Goal: Task Accomplishment & Management: Complete application form

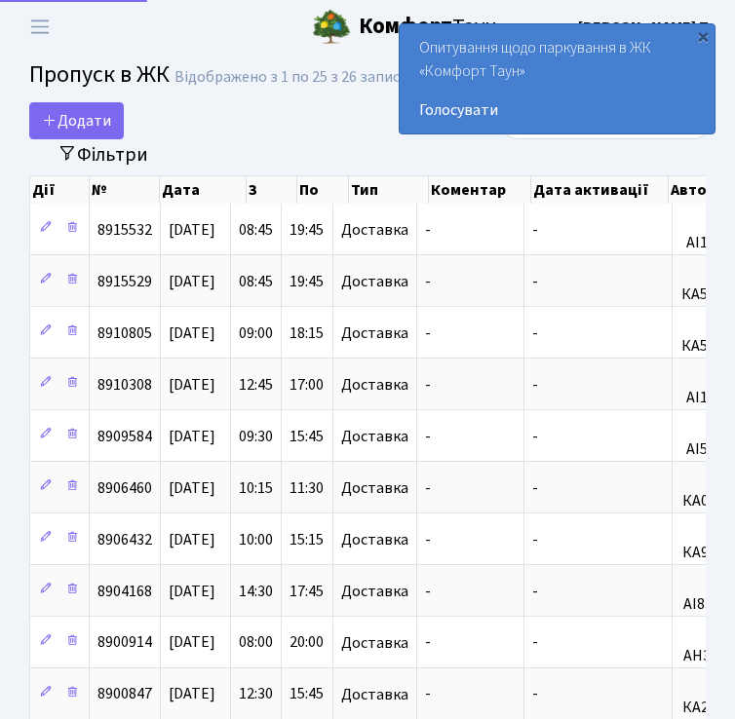
select select "25"
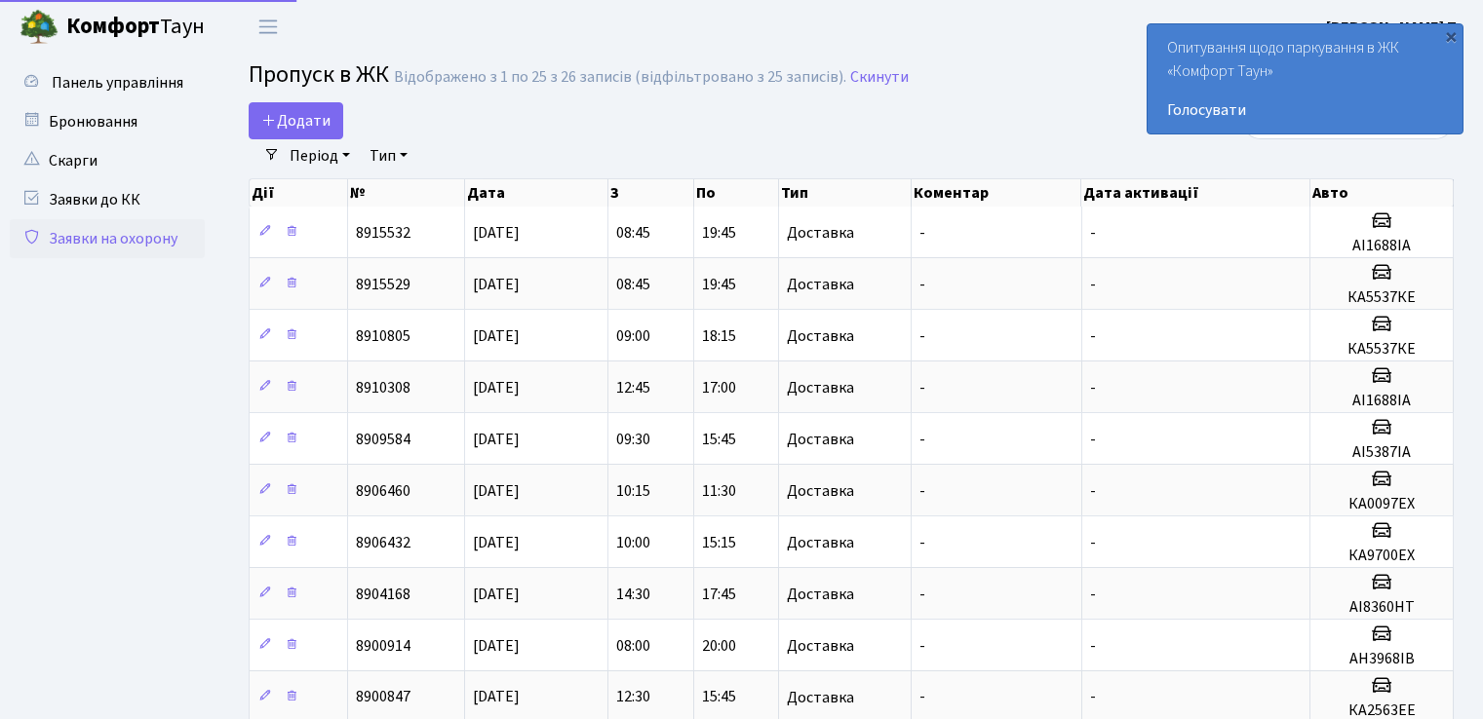
select select "25"
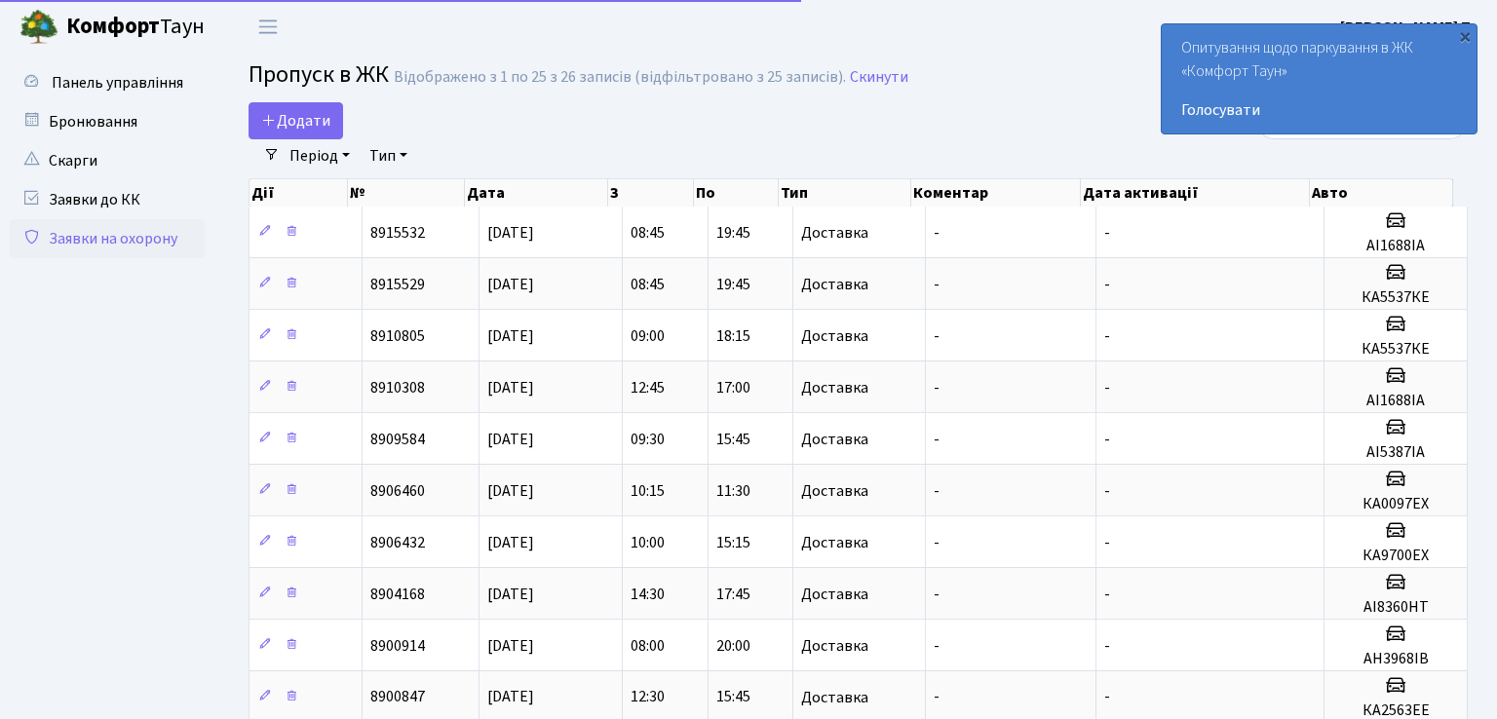
select select "25"
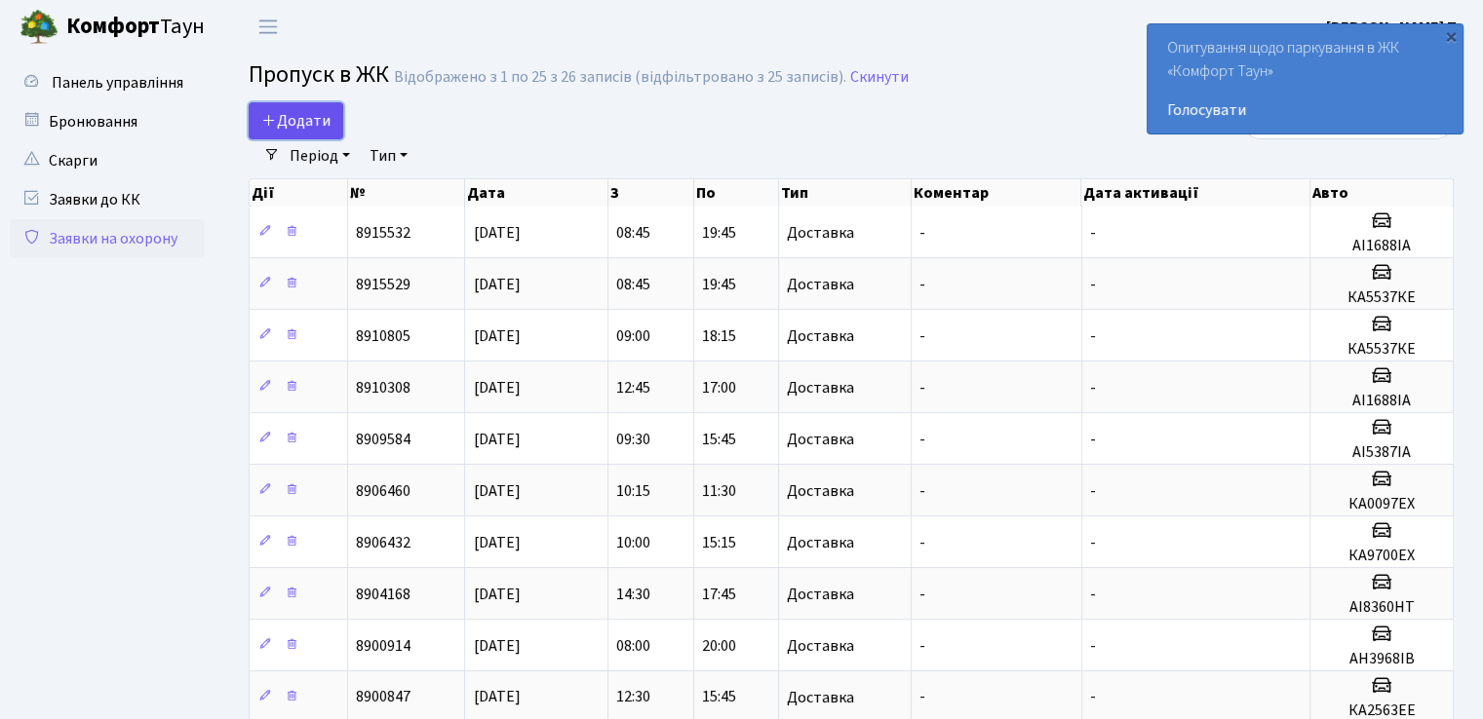
click at [273, 112] on icon at bounding box center [269, 120] width 16 height 16
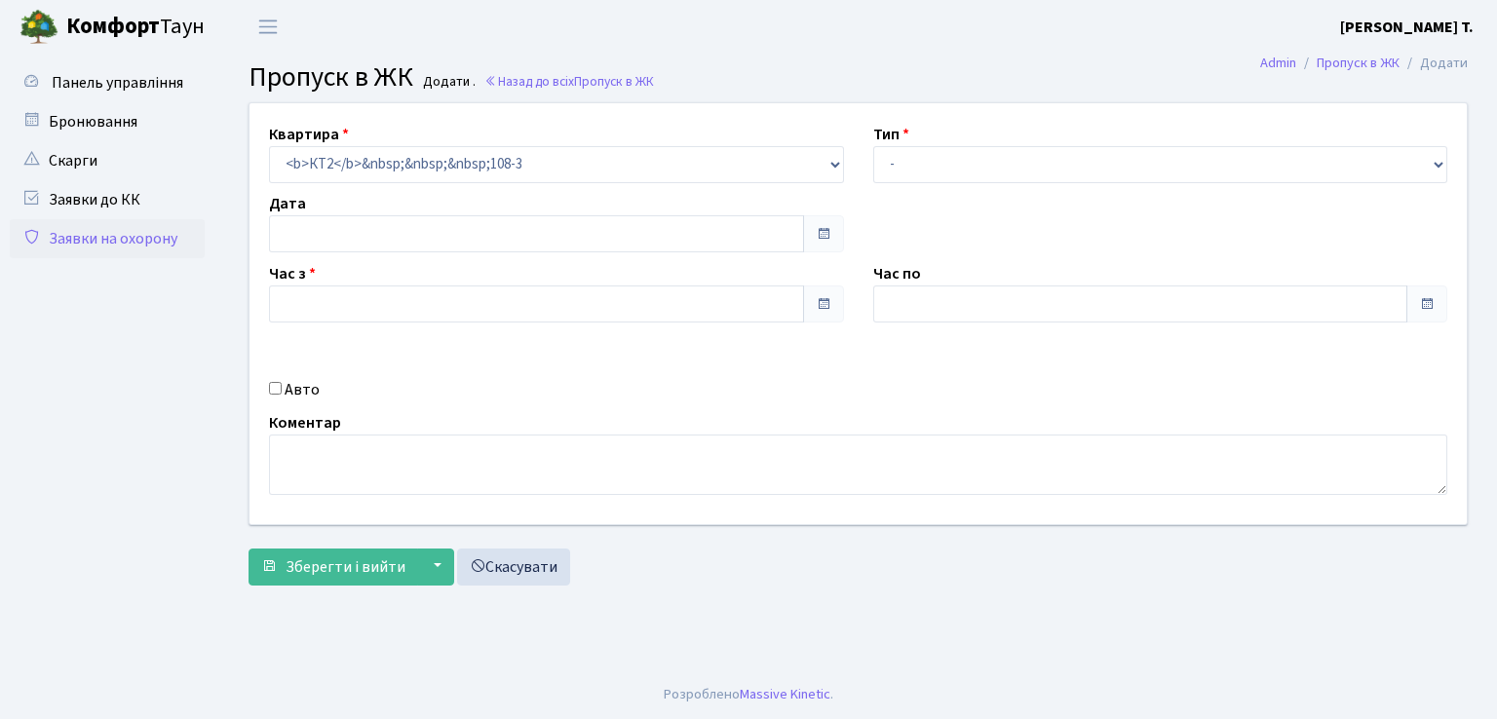
type input "[DATE]"
type input "10:15"
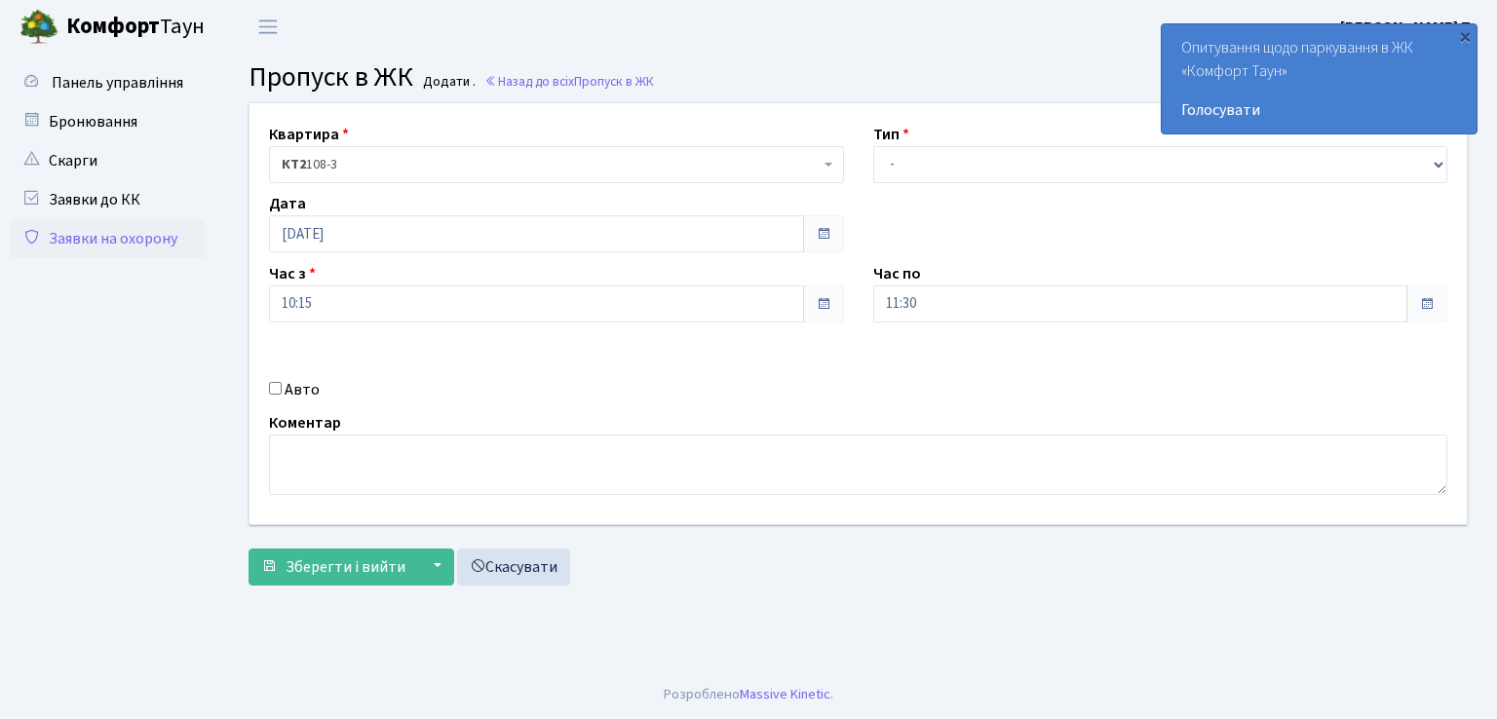
click at [1422, 302] on span at bounding box center [1427, 304] width 16 height 16
click at [1260, 312] on input "11:30" at bounding box center [1140, 304] width 535 height 37
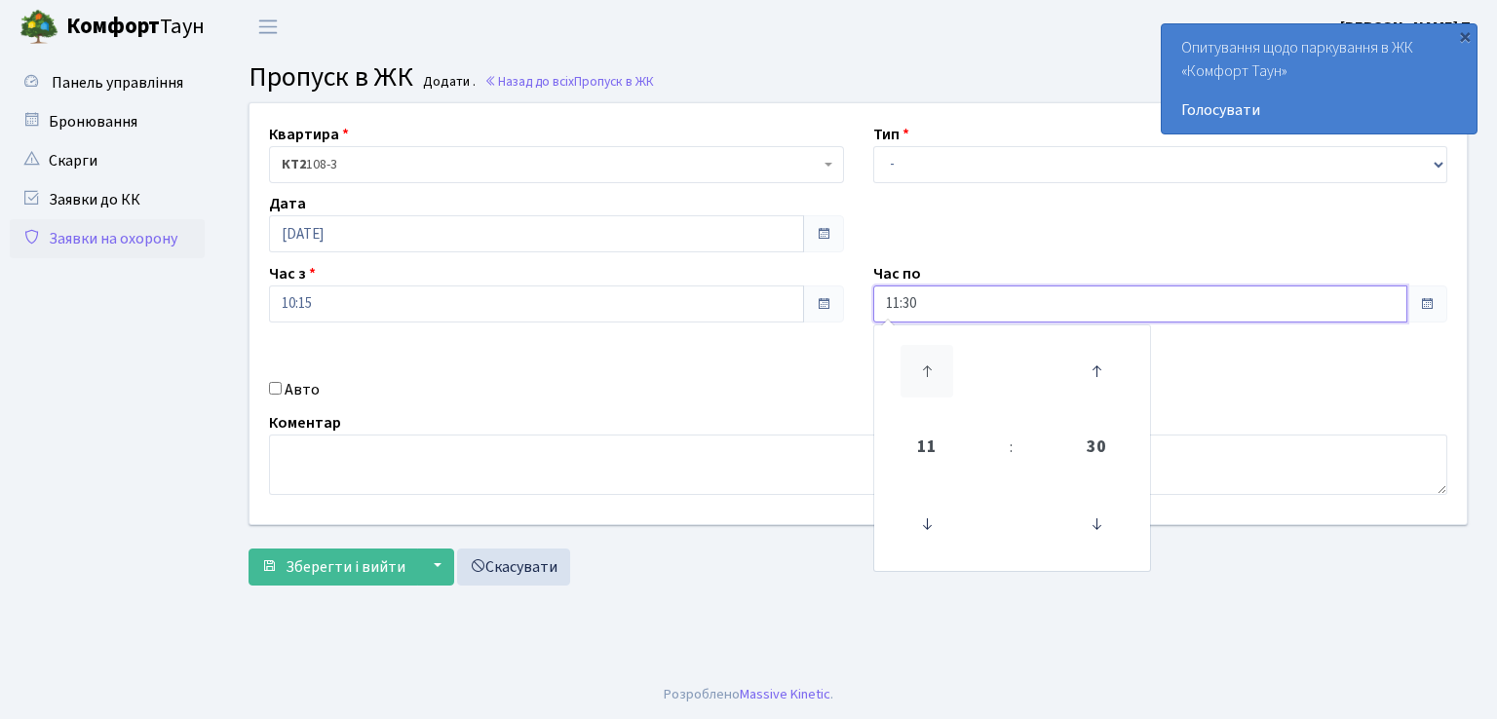
click at [932, 367] on icon at bounding box center [927, 371] width 53 height 53
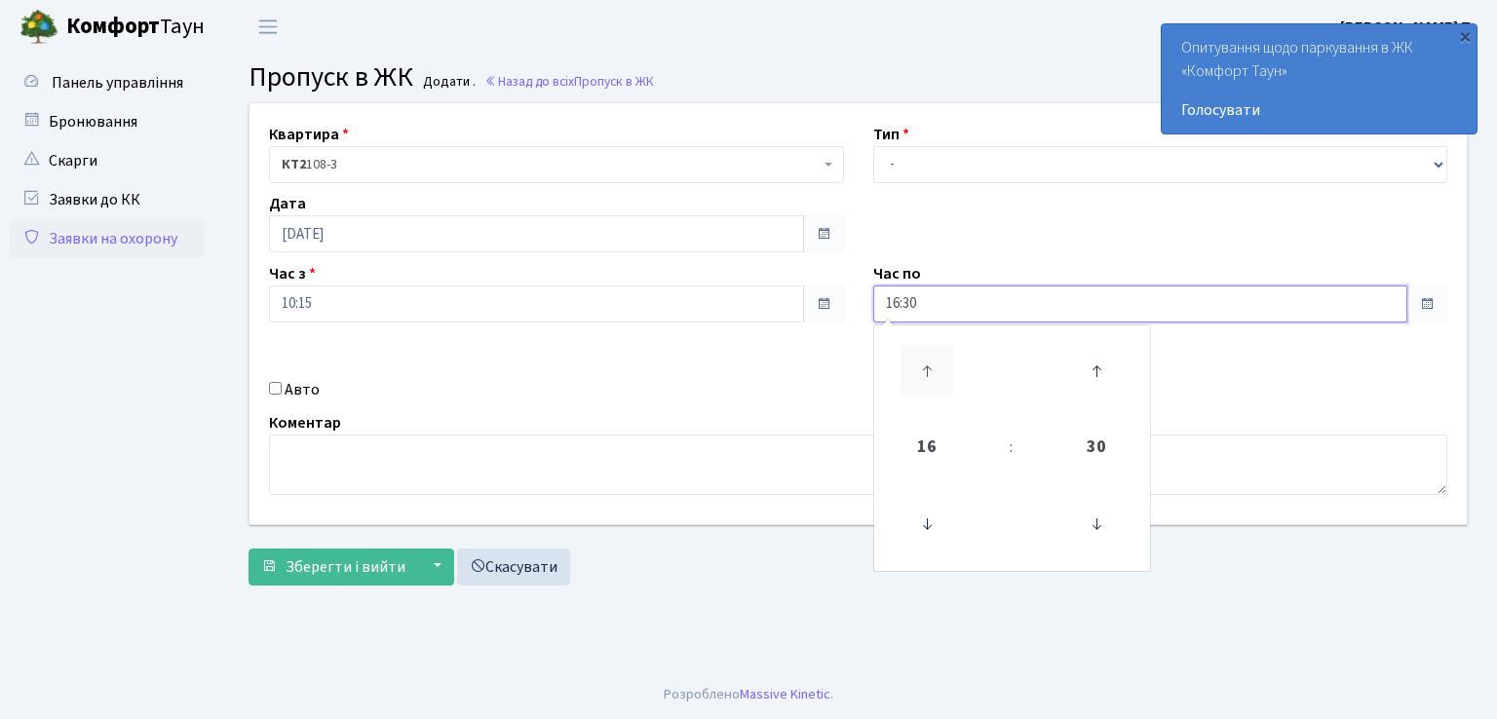
click at [932, 367] on icon at bounding box center [927, 371] width 53 height 53
type input "19:30"
click at [278, 393] on input "Авто" at bounding box center [275, 388] width 13 height 13
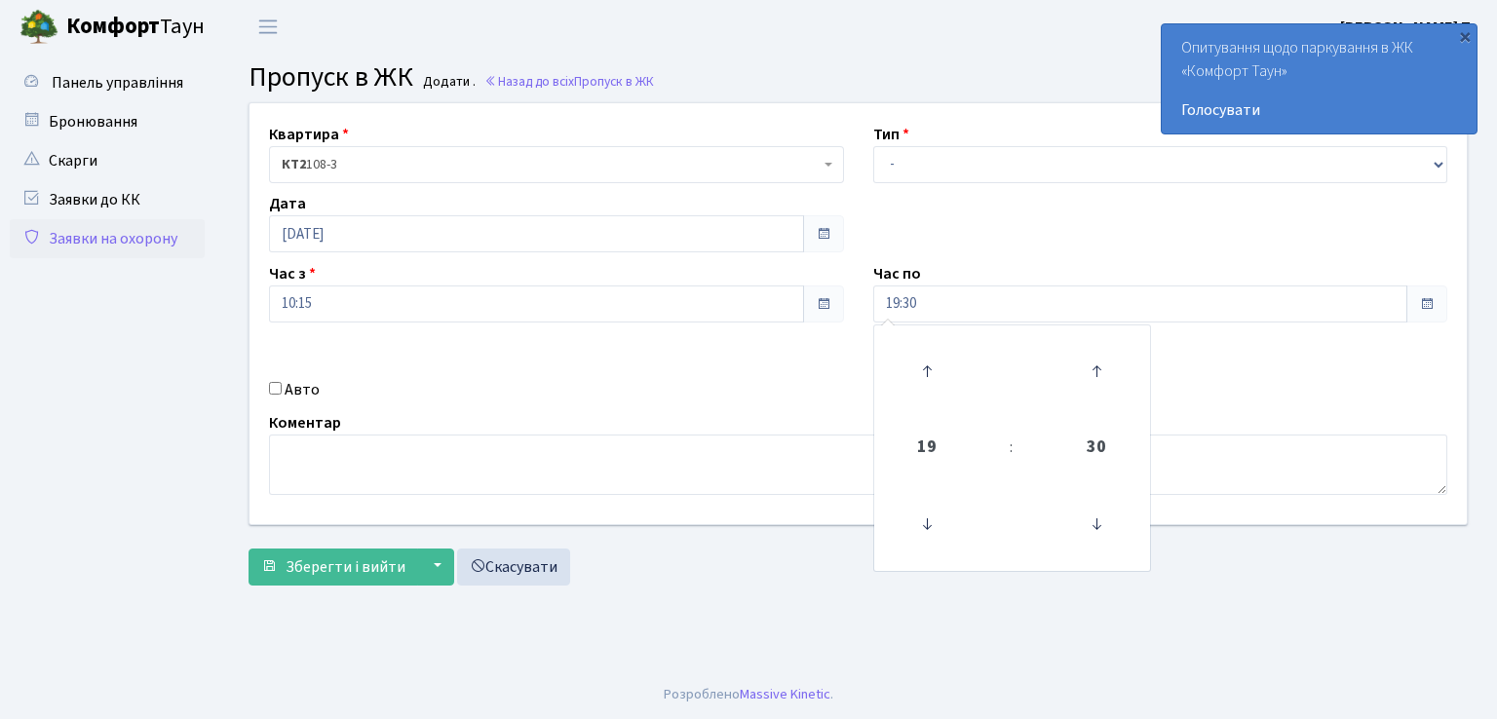
checkbox input "true"
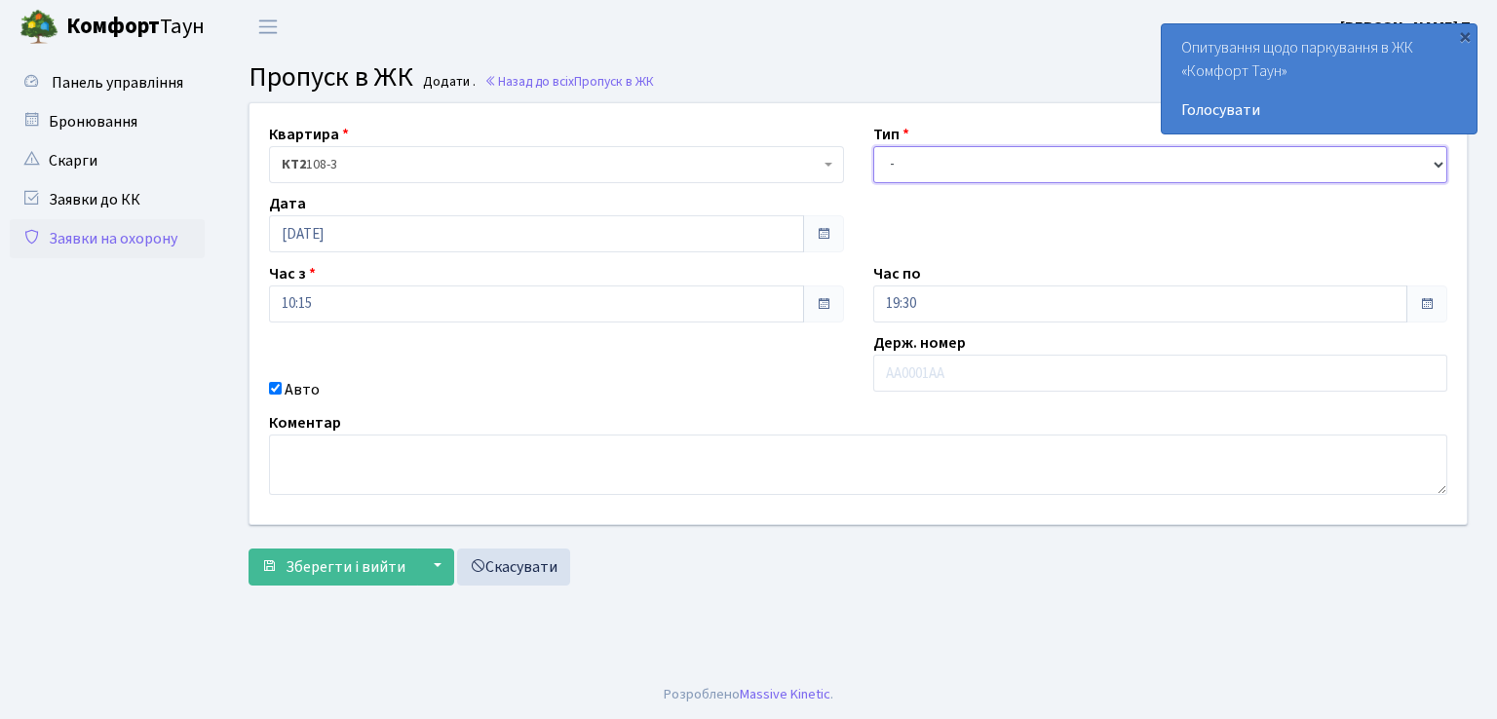
click at [998, 173] on select "- Доставка Таксі Гості Сервіс" at bounding box center [1160, 164] width 575 height 37
select select "1"
click at [873, 146] on select "- Доставка Таксі Гості Сервіс" at bounding box center [1160, 164] width 575 height 37
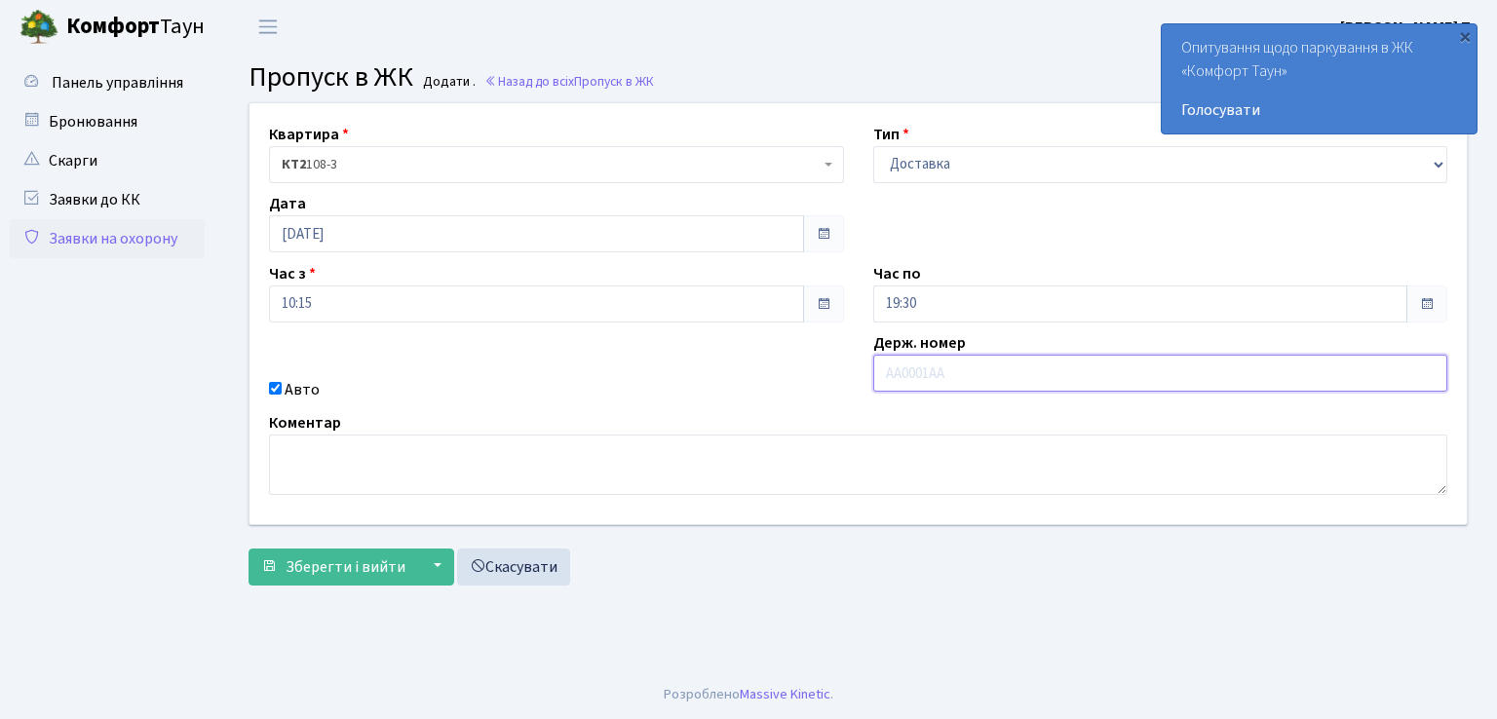
click at [981, 370] on input "text" at bounding box center [1160, 373] width 575 height 37
type input "СВ4375ВМ"
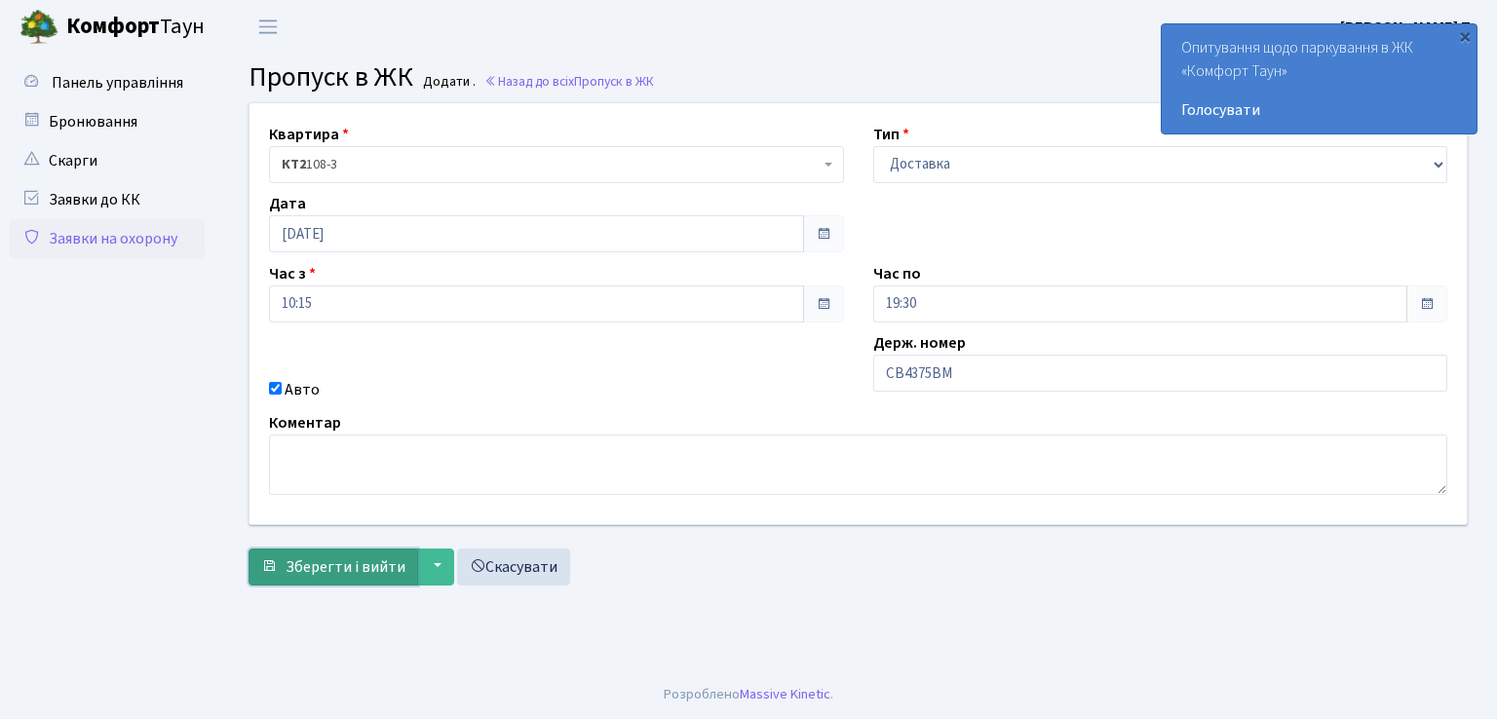
click at [336, 557] on span "Зберегти і вийти" at bounding box center [346, 567] width 120 height 21
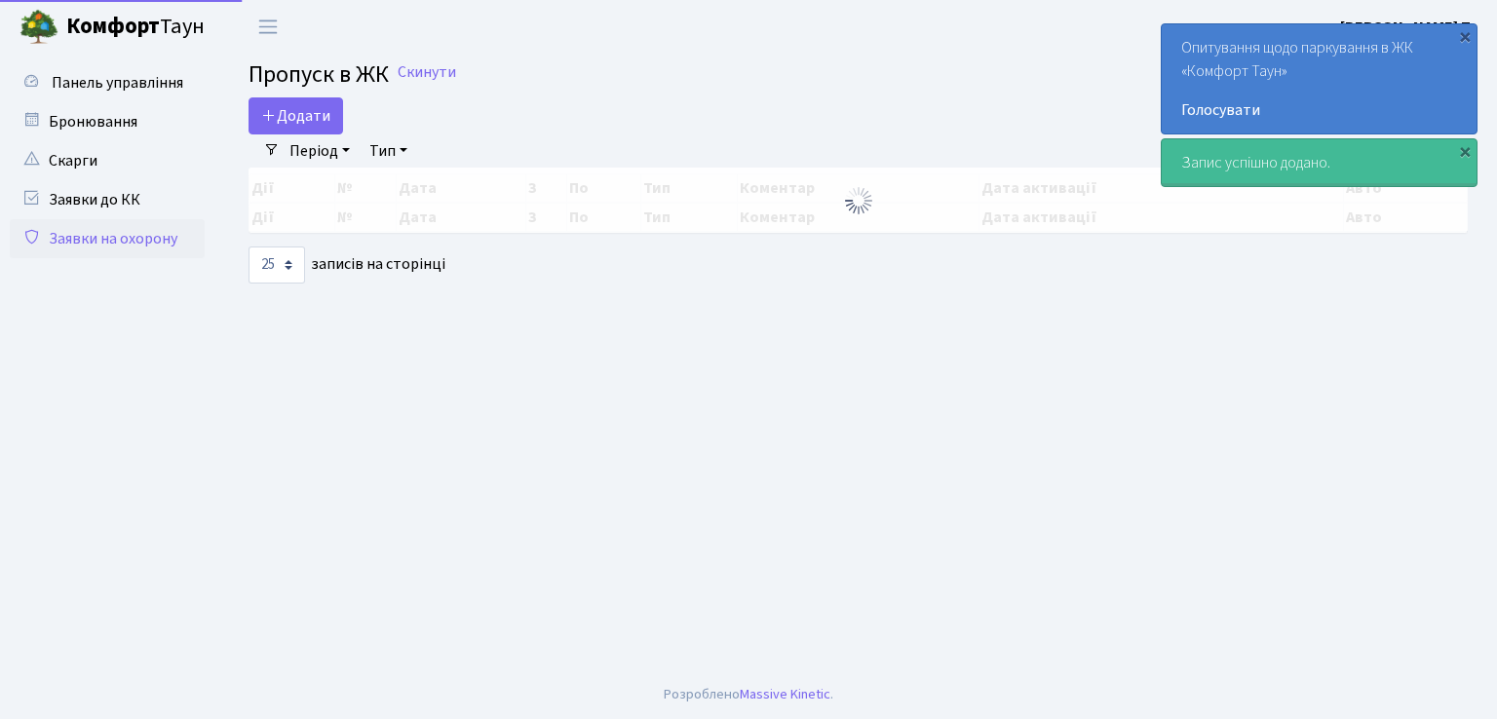
select select "25"
